Goal: Check status: Check status

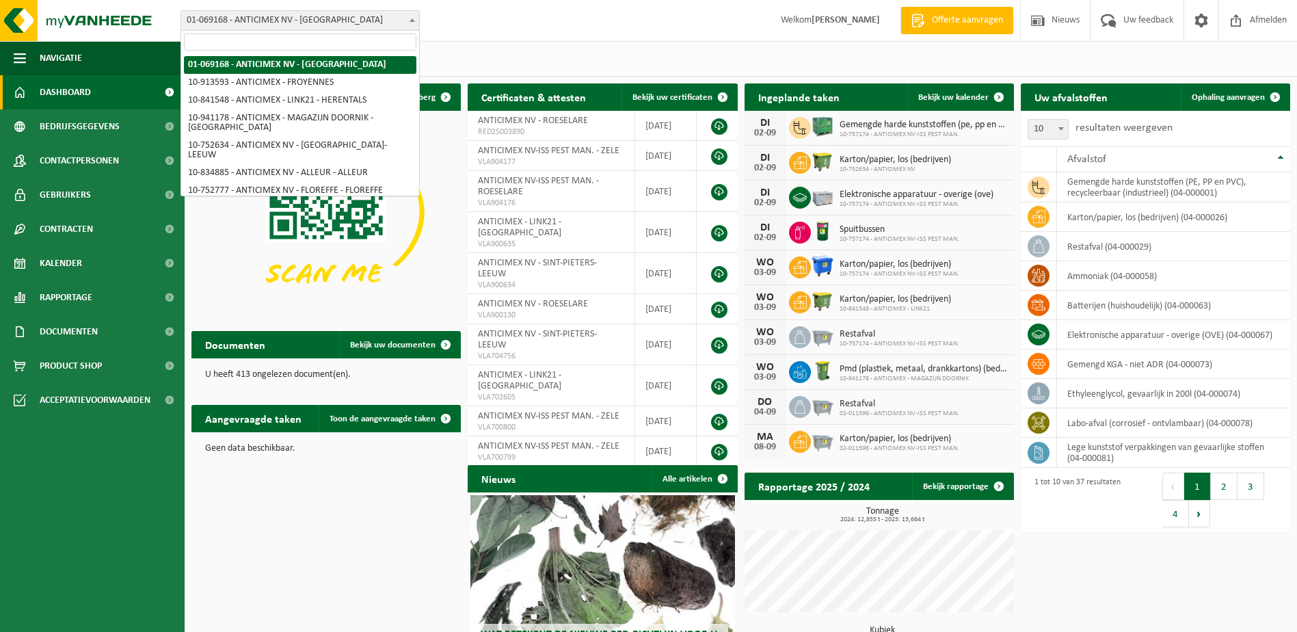
click at [360, 23] on span "01-069168 - ANTICIMEX NV - [GEOGRAPHIC_DATA]" at bounding box center [300, 20] width 238 height 19
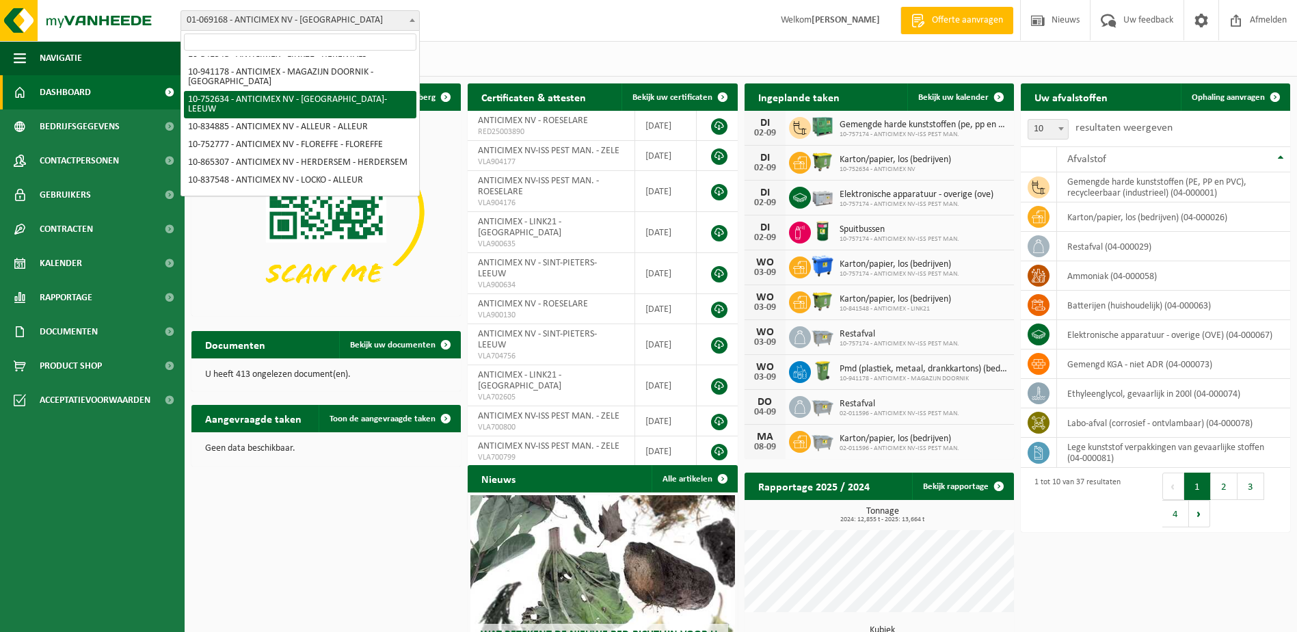
scroll to position [68, 0]
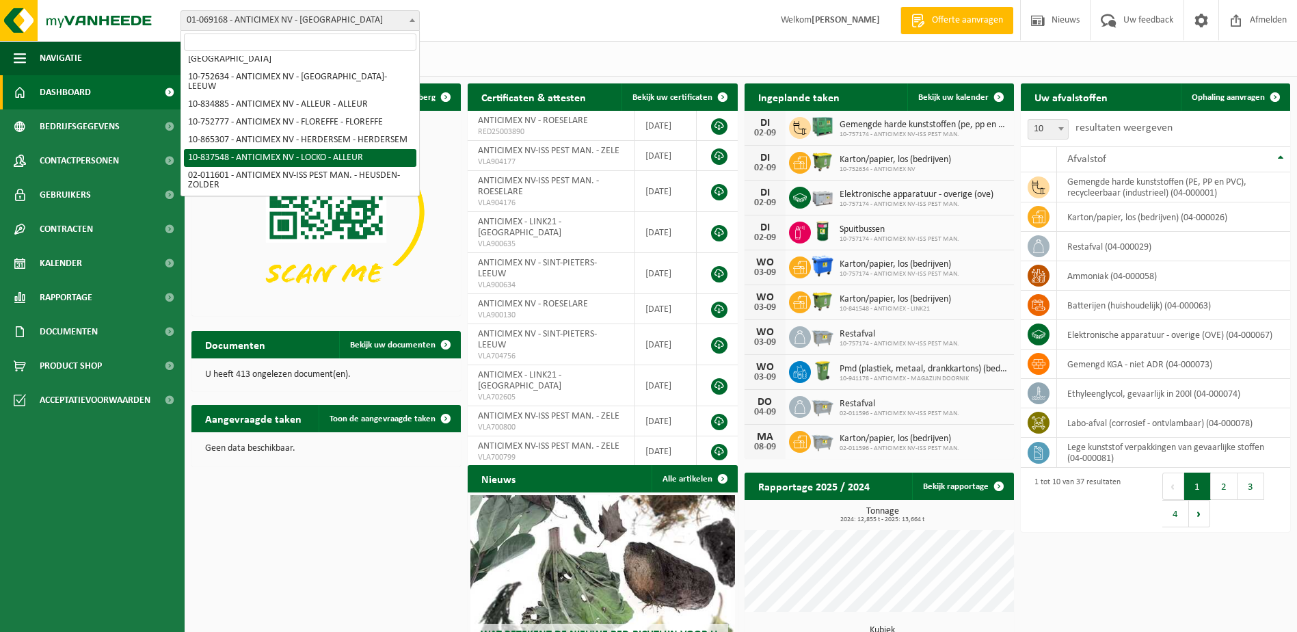
select select "91088"
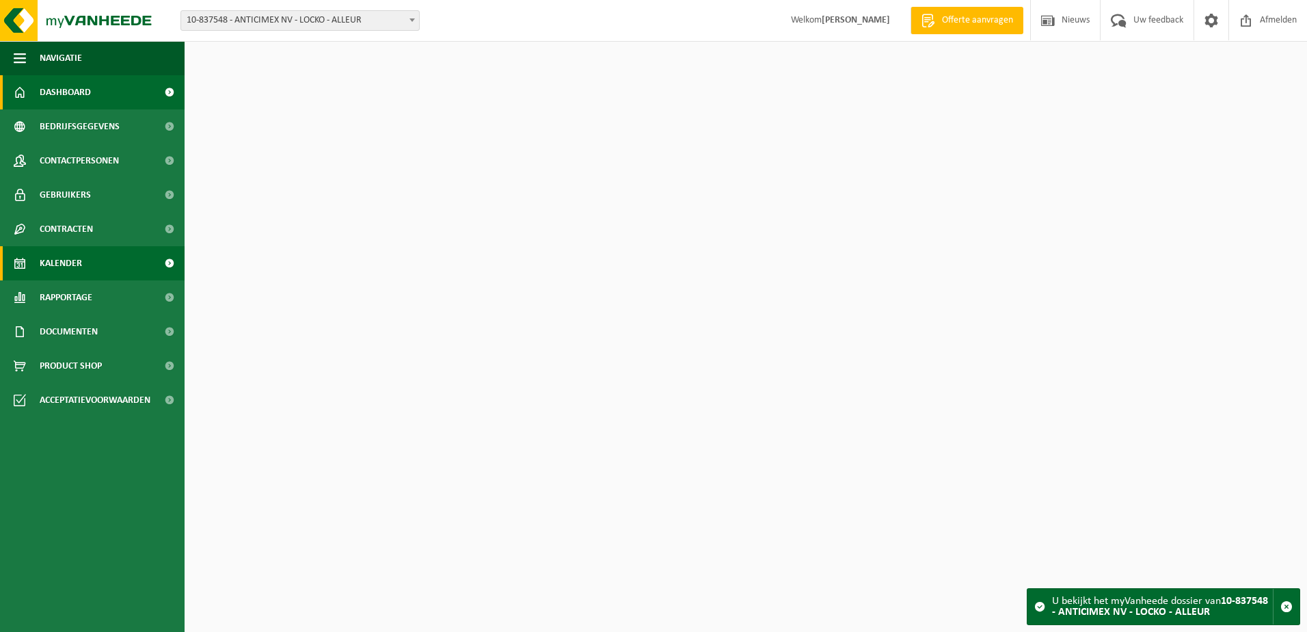
click at [68, 267] on span "Kalender" at bounding box center [61, 263] width 42 height 34
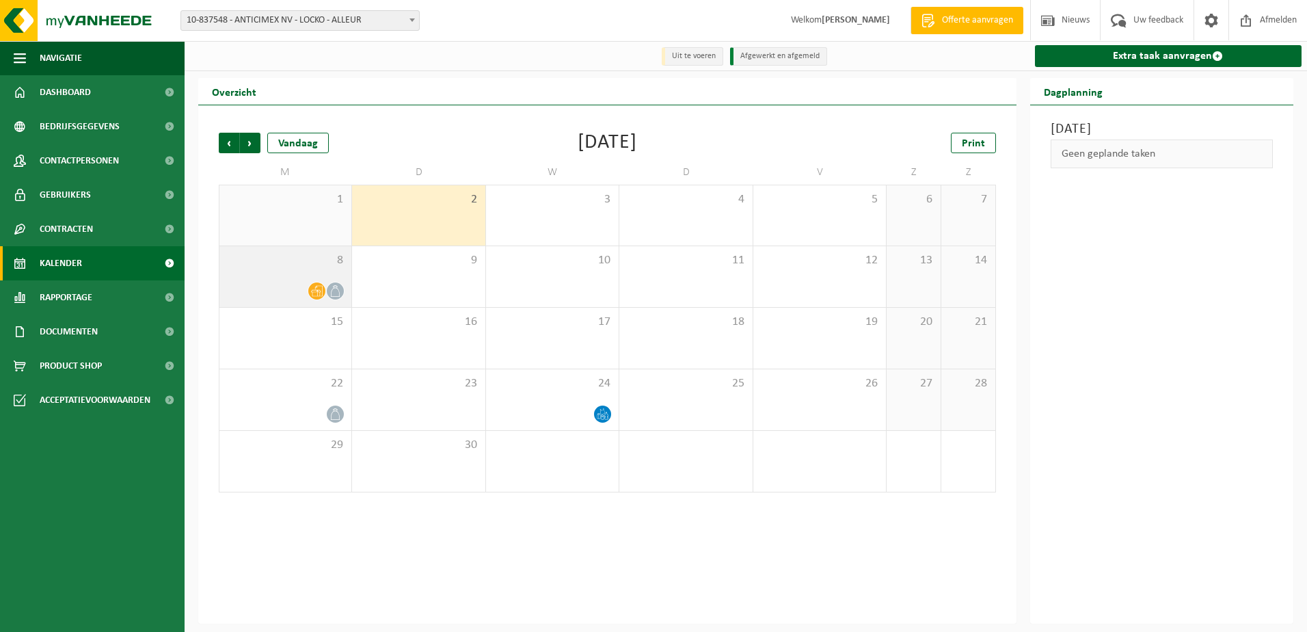
click at [248, 261] on span "8" at bounding box center [285, 260] width 118 height 15
